Goal: Information Seeking & Learning: Compare options

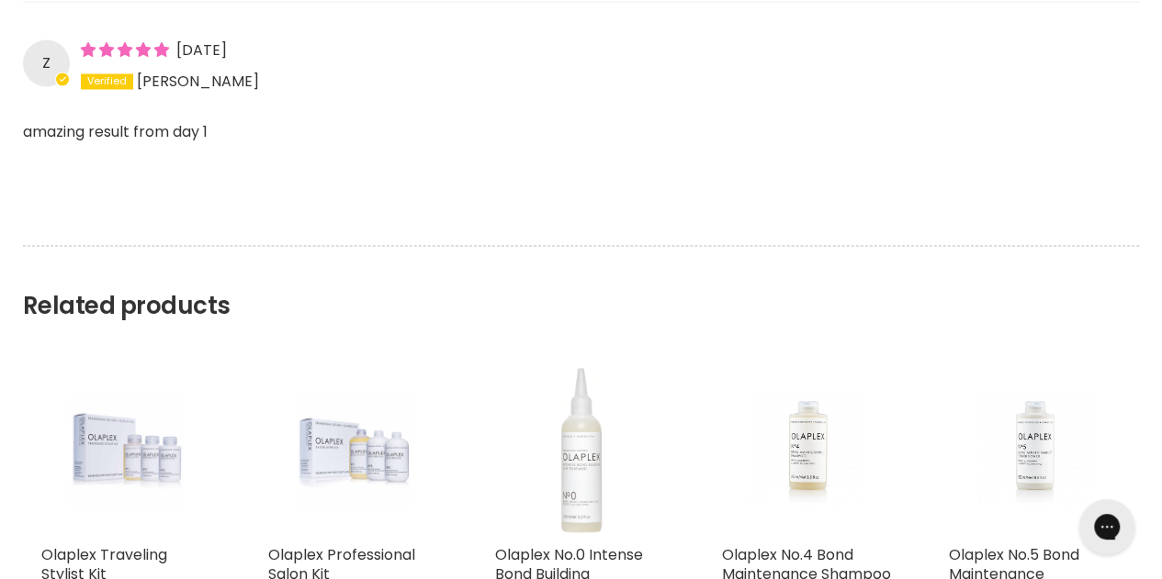
scroll to position [1732, 0]
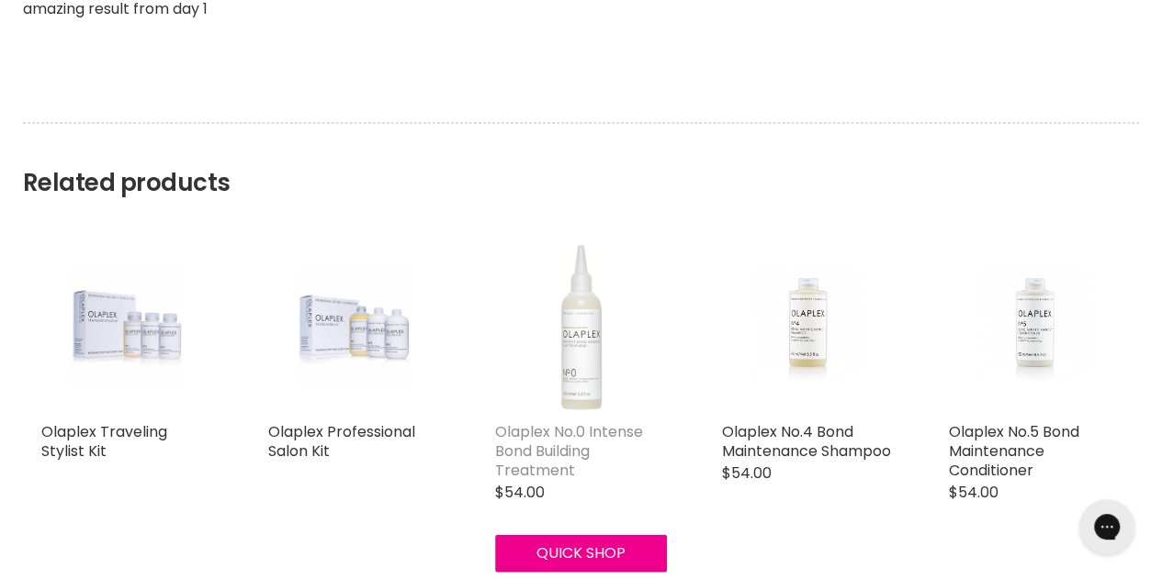
click at [547, 421] on link "Olaplex No.0 Intense Bond Building Treatment" at bounding box center [569, 451] width 148 height 60
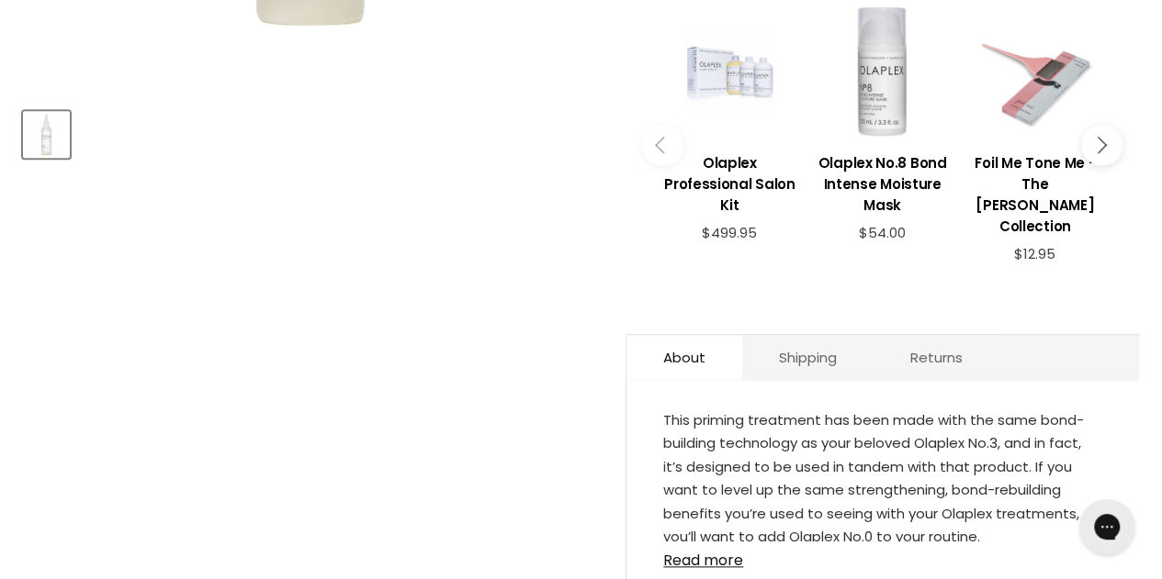
scroll to position [1007, 0]
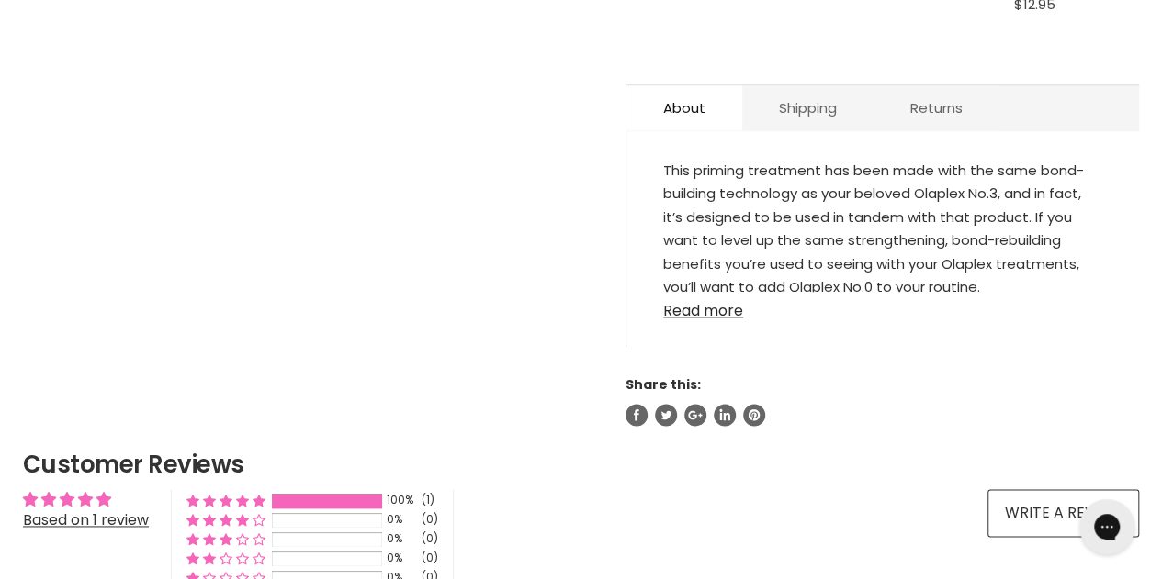
click at [725, 292] on link "Read more" at bounding box center [882, 306] width 439 height 28
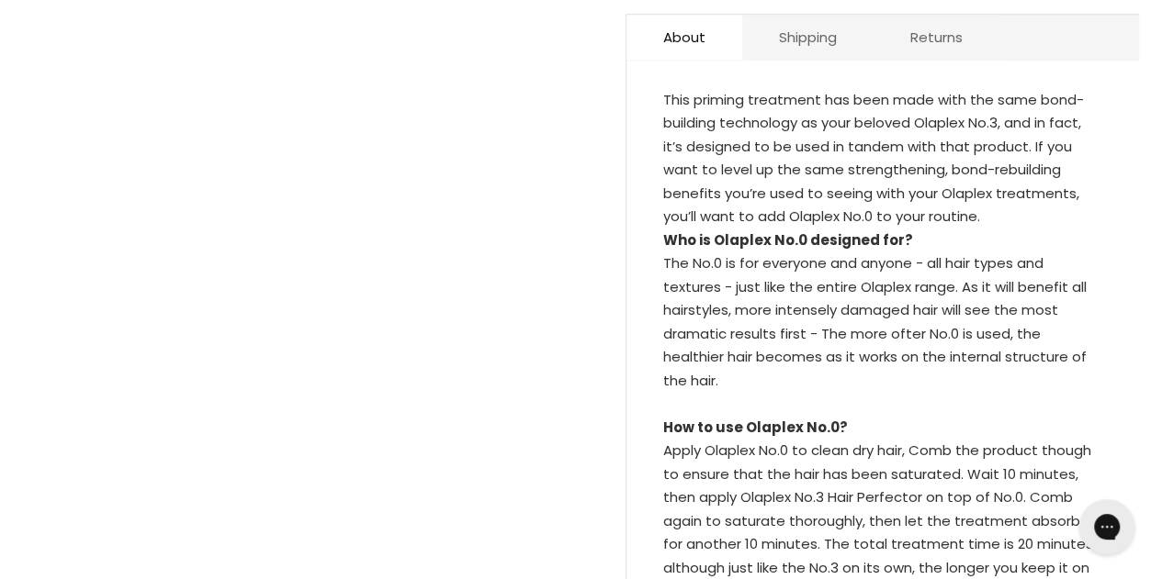
scroll to position [1348, 0]
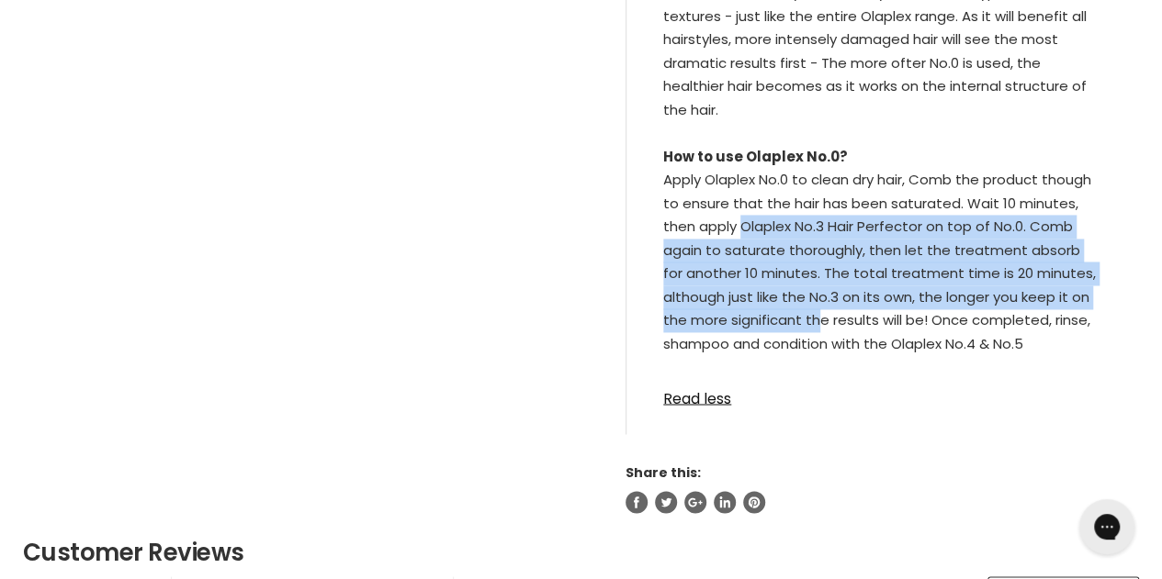
drag, startPoint x: 815, startPoint y: 280, endPoint x: 744, endPoint y: 171, distance: 130.7
click at [744, 171] on div "Apply Olaplex No.0 to clean dry hair, Comb the product though to ensure that th…" at bounding box center [882, 273] width 439 height 211
click at [718, 214] on div "Apply Olaplex No.0 to clean dry hair, Comb the product though to ensure that th…" at bounding box center [882, 273] width 439 height 211
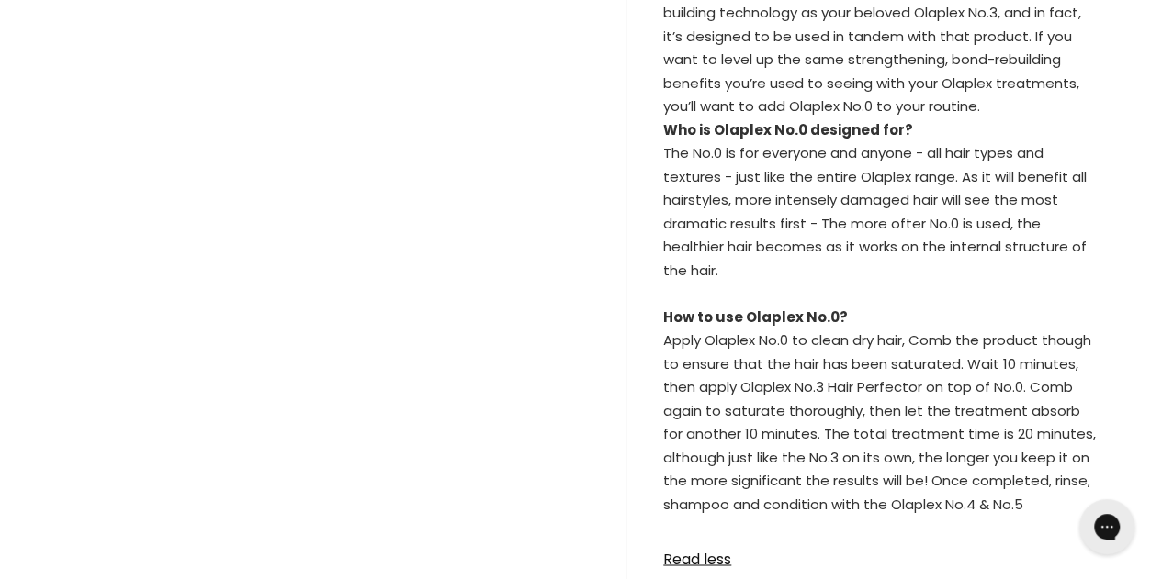
scroll to position [1242, 0]
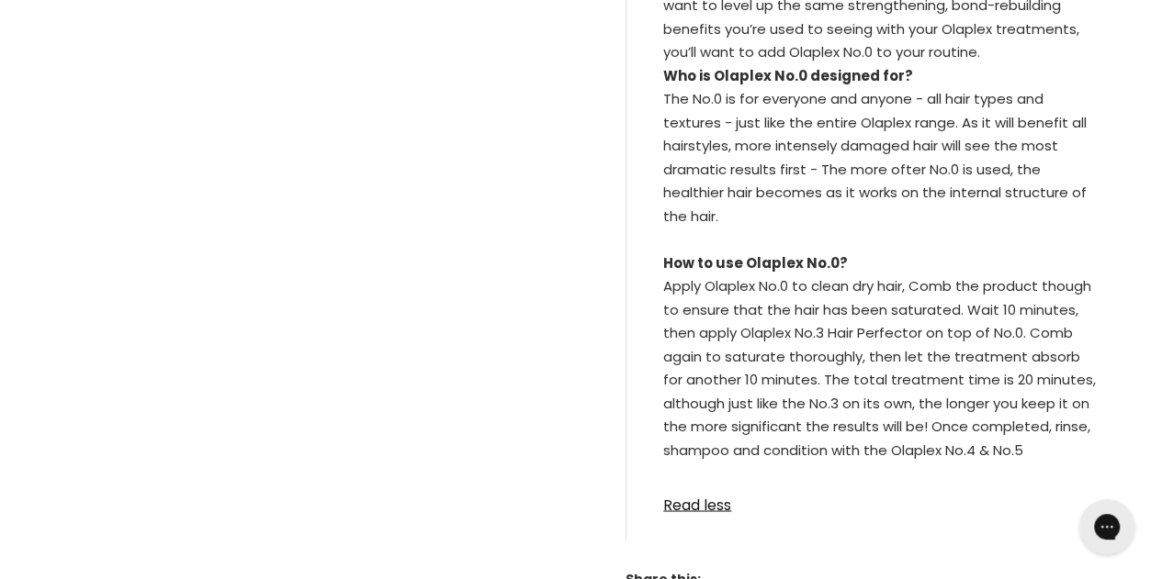
click at [701, 486] on div "Available in 155ml" at bounding box center [882, 498] width 439 height 24
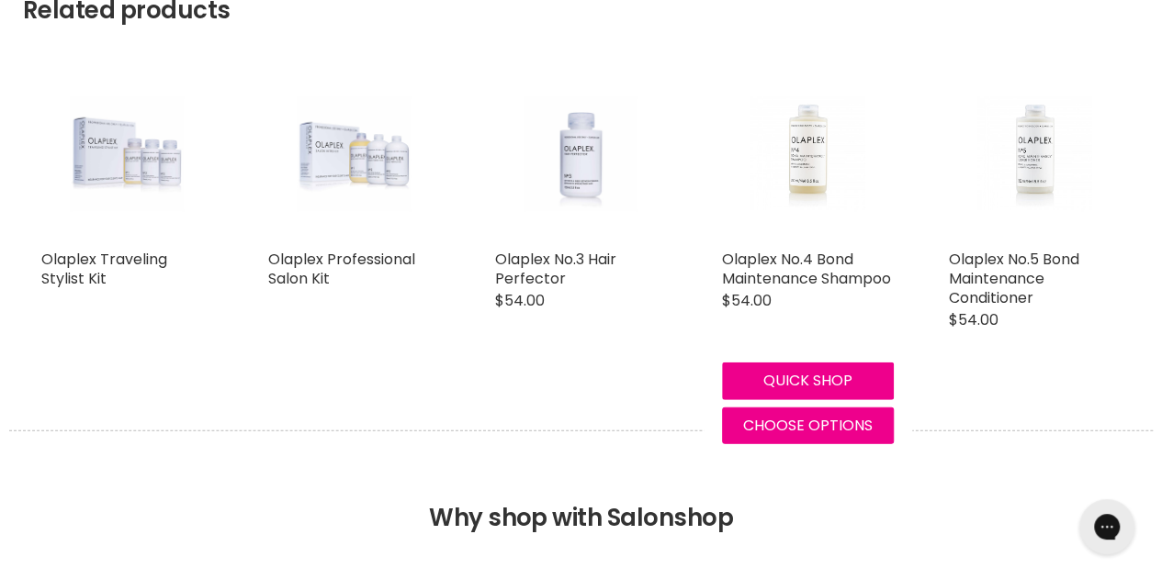
scroll to position [2376, 0]
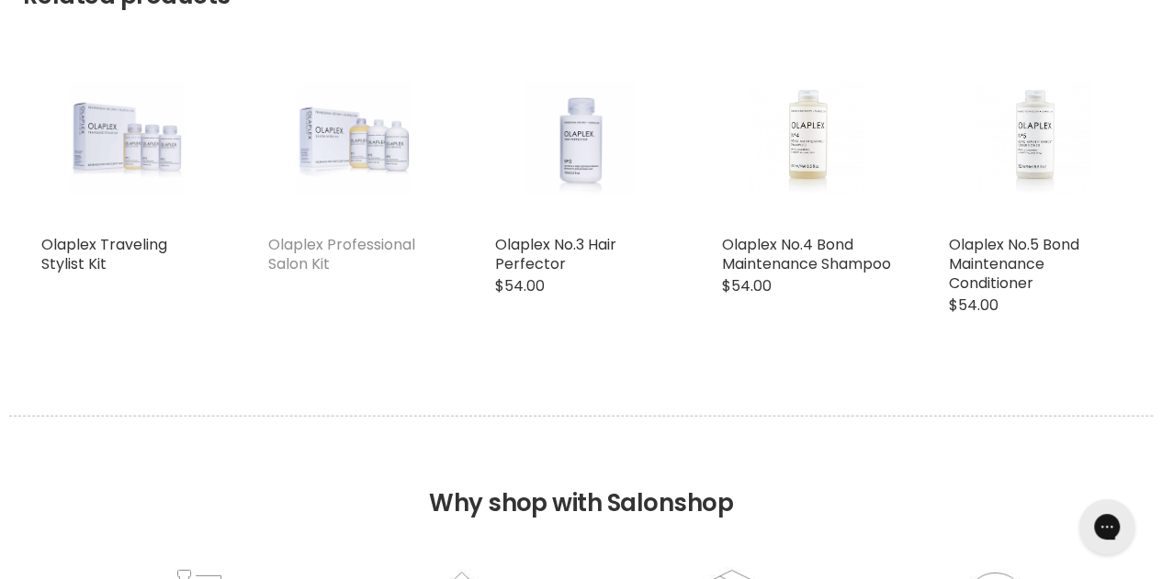
click at [338, 234] on link "Olaplex Professional Salon Kit" at bounding box center [341, 254] width 147 height 40
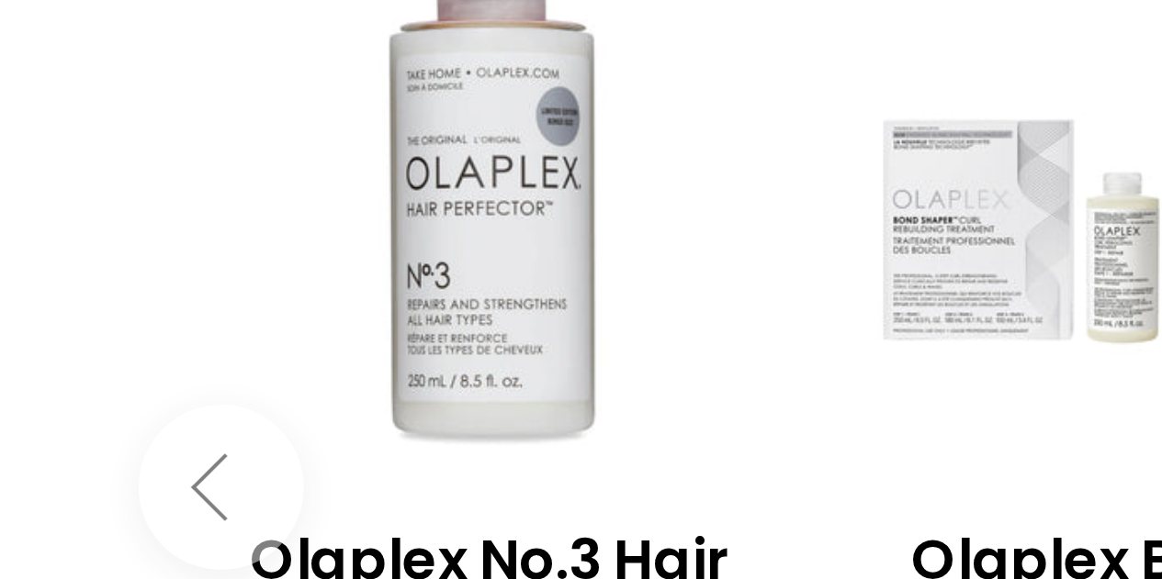
scroll to position [722, 0]
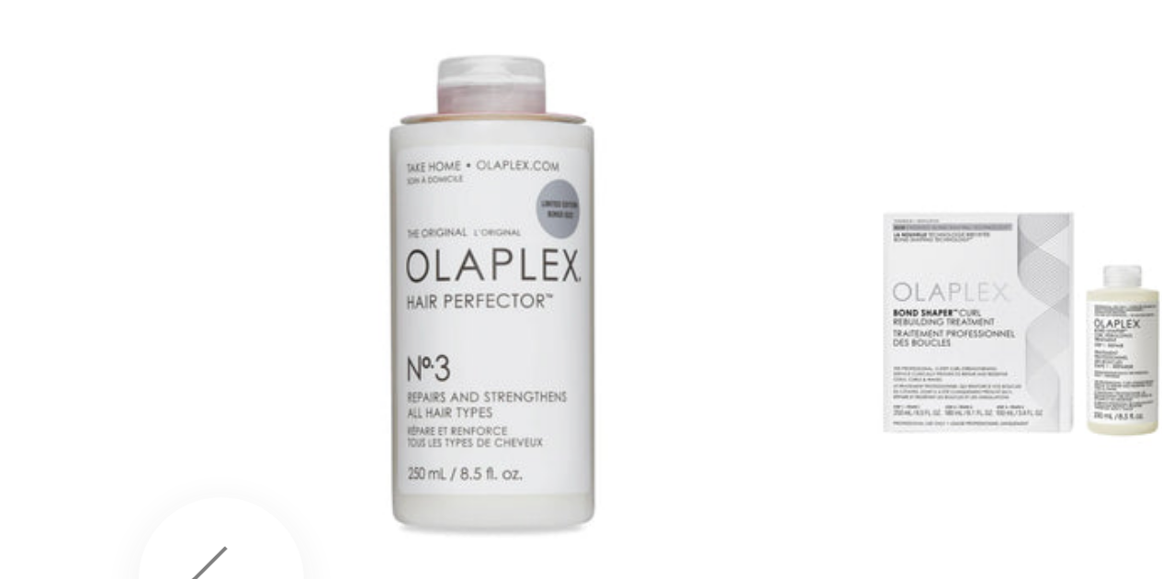
click at [747, 68] on div "Main content" at bounding box center [729, 77] width 134 height 134
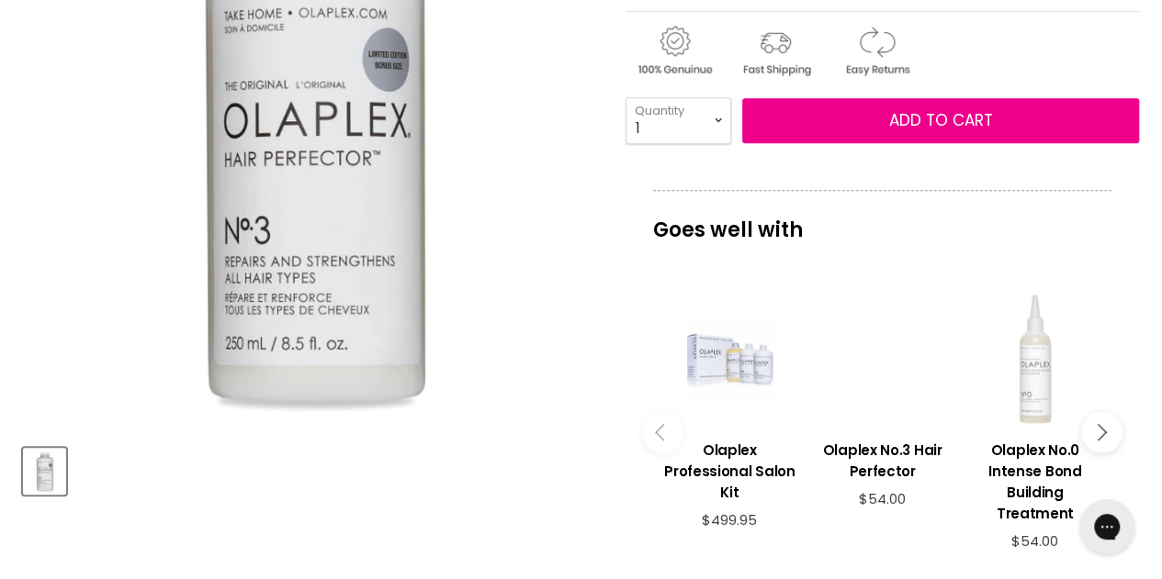
scroll to position [500, 0]
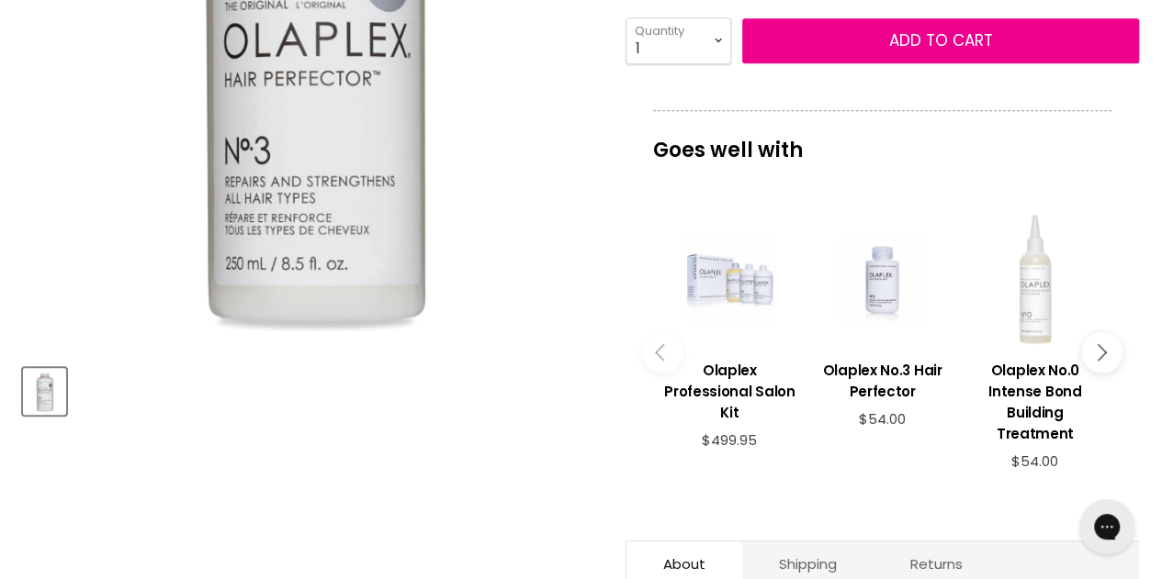
click at [1035, 452] on span "$54.00" at bounding box center [1034, 461] width 47 height 19
